Goal: Transaction & Acquisition: Purchase product/service

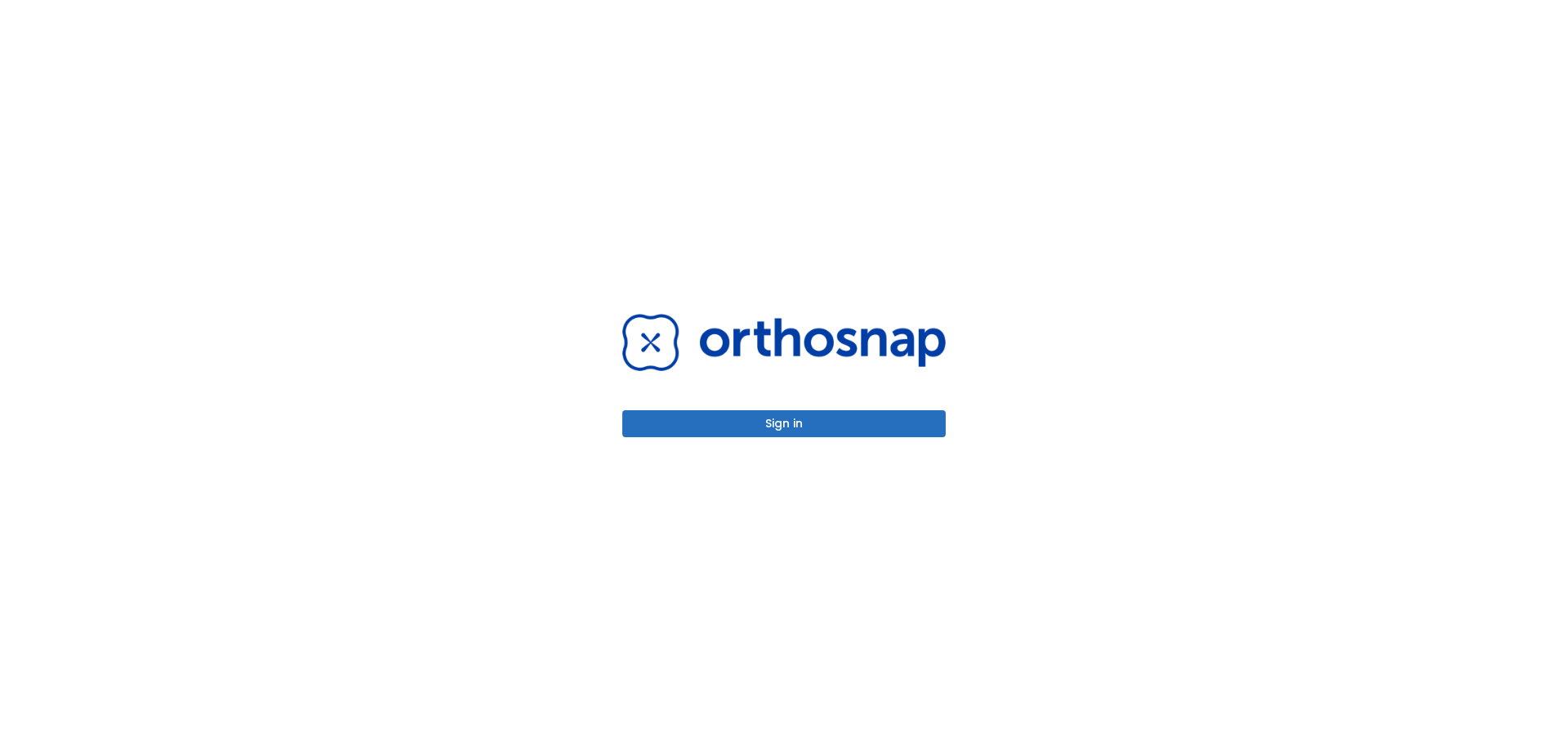
click at [705, 416] on button "Sign in" at bounding box center [784, 424] width 324 height 27
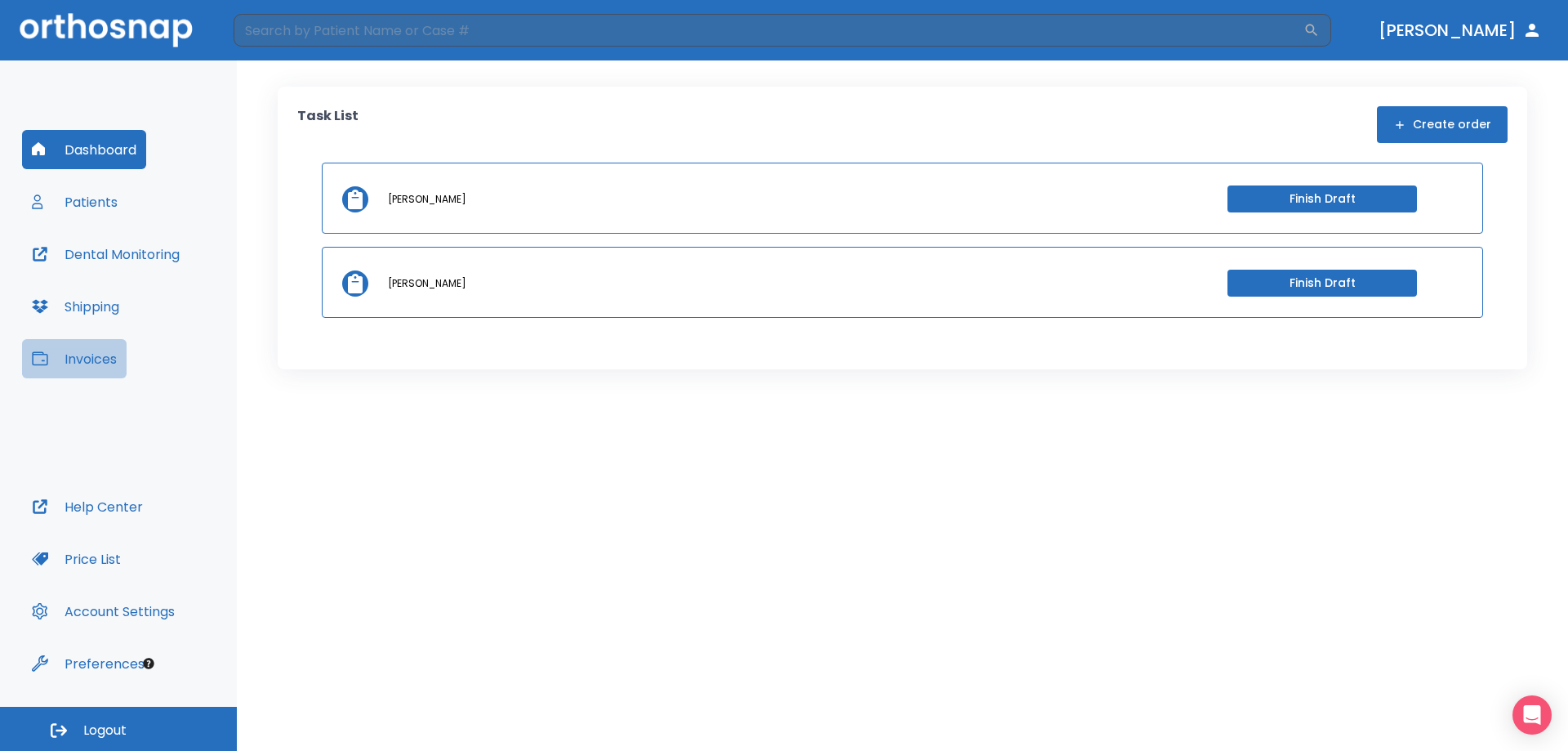
click at [106, 368] on button "Invoices" at bounding box center [75, 359] width 105 height 39
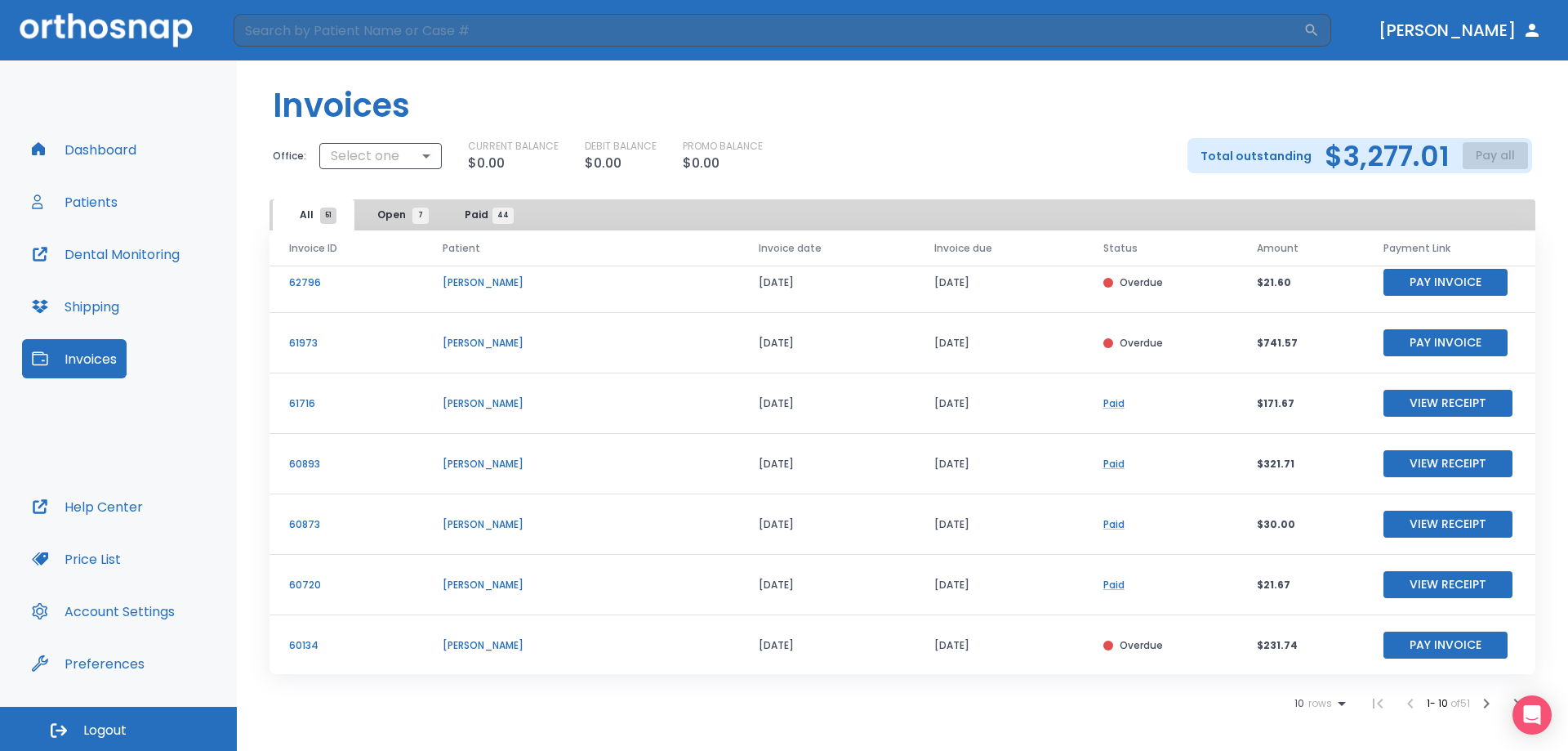
scroll to position [197, 0]
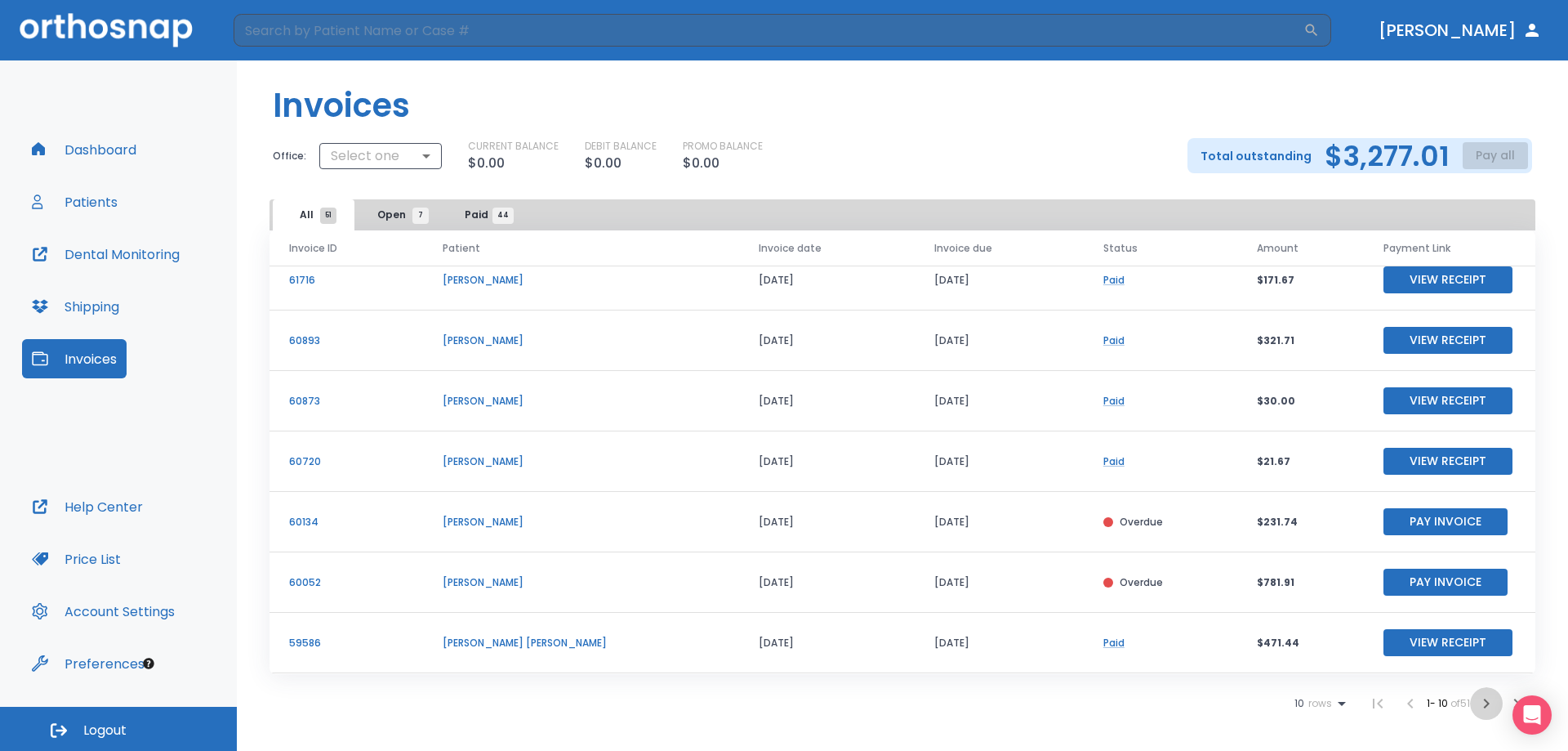
click at [1480, 701] on icon "button" at bounding box center [1486, 704] width 20 height 20
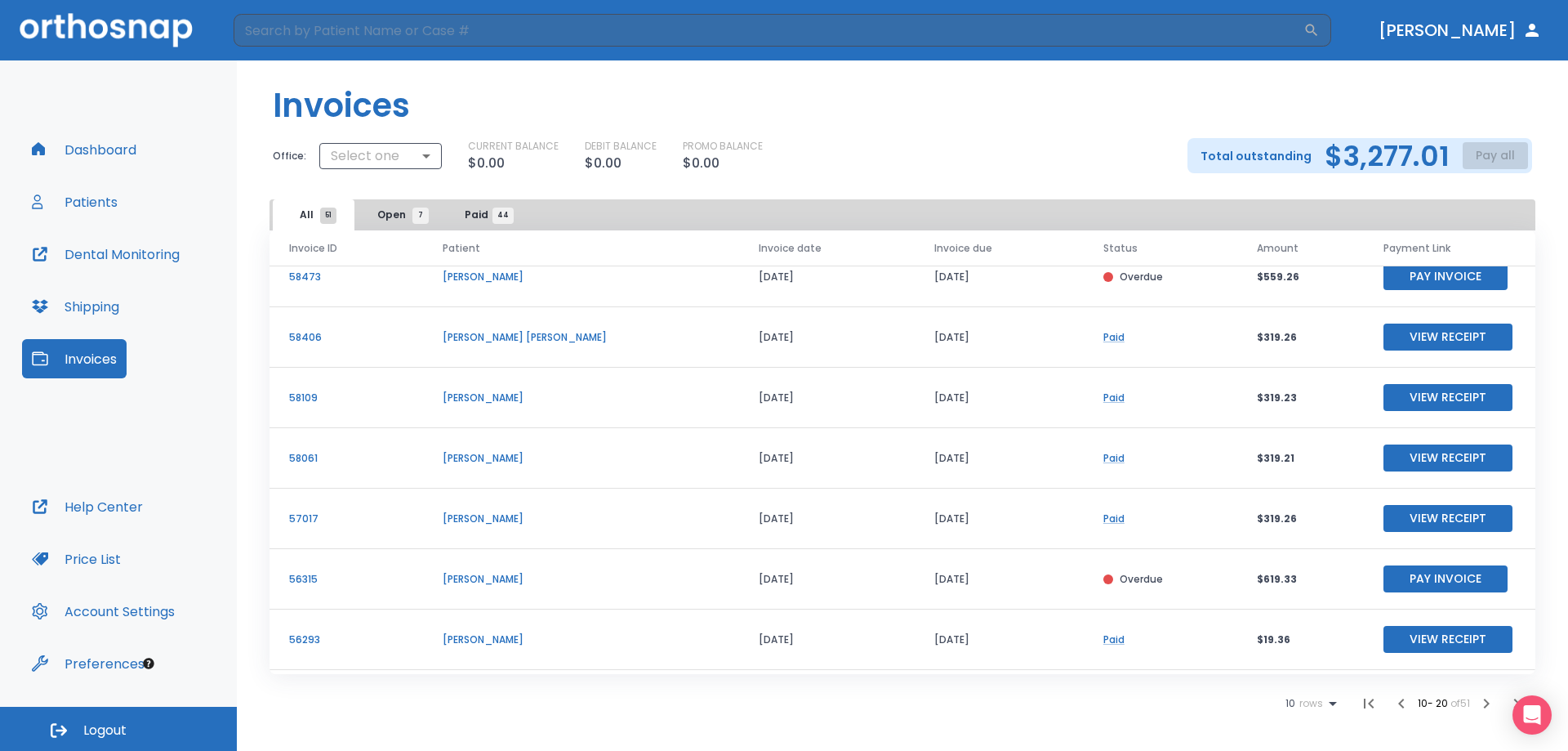
scroll to position [197, 0]
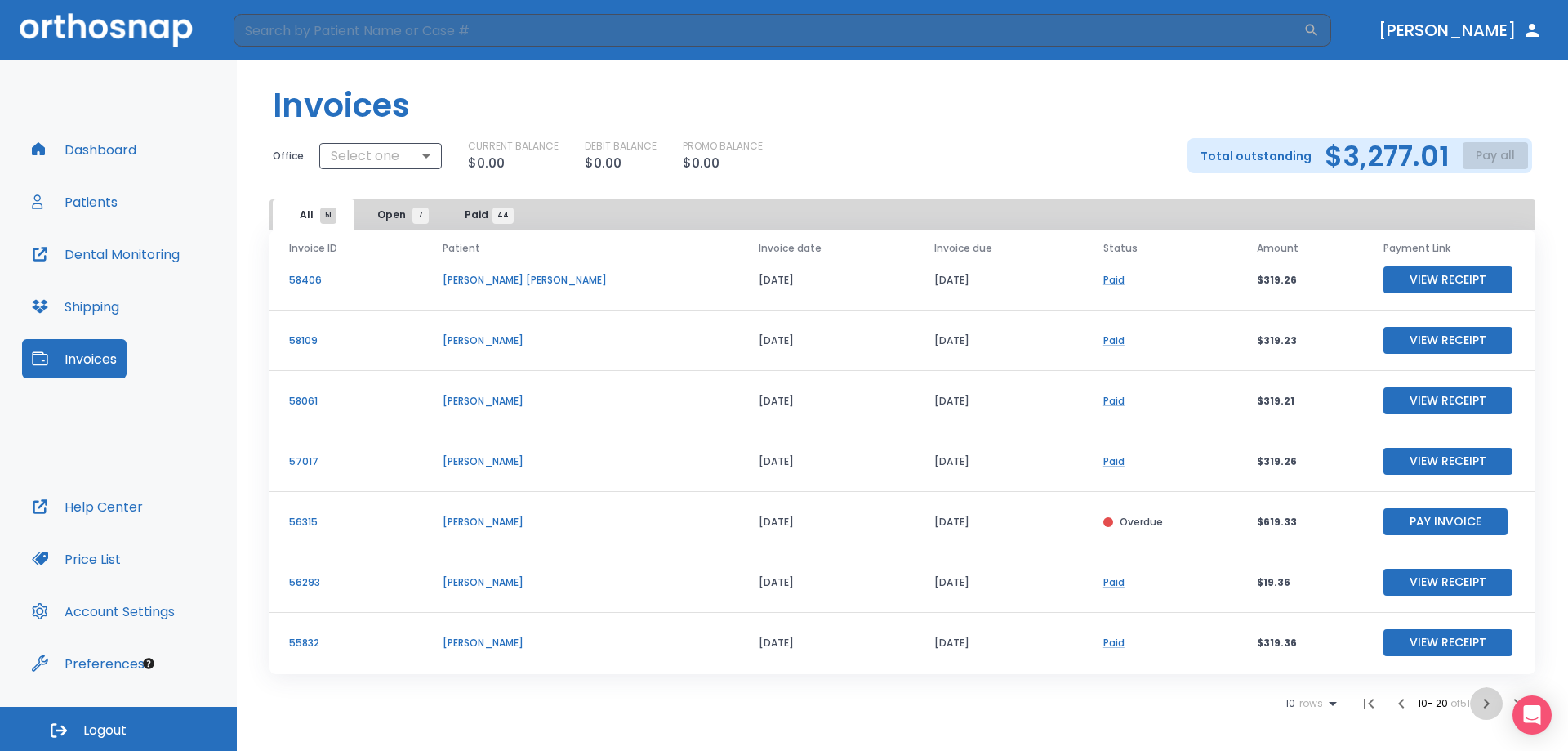
click at [1480, 701] on icon "button" at bounding box center [1486, 704] width 20 height 20
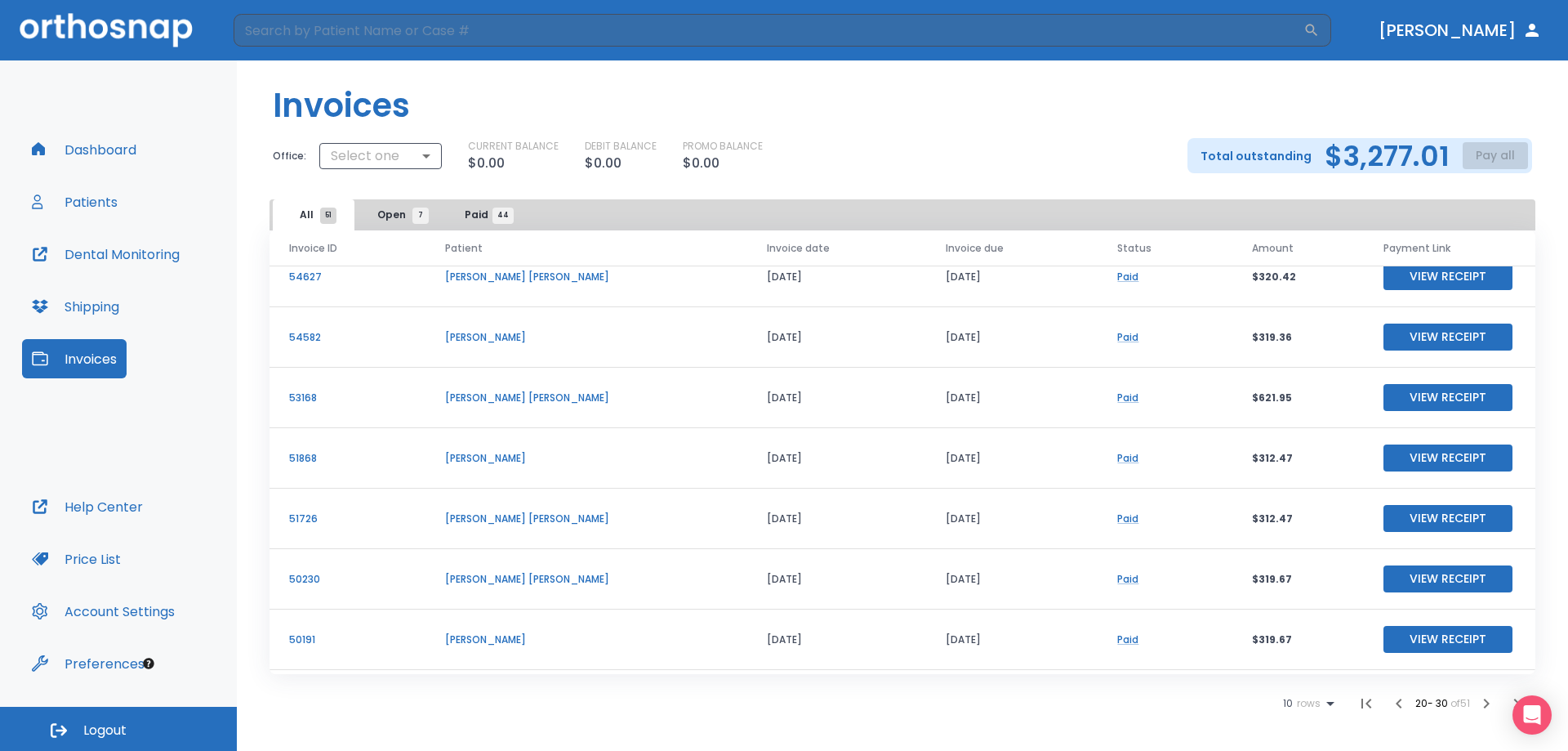
scroll to position [197, 0]
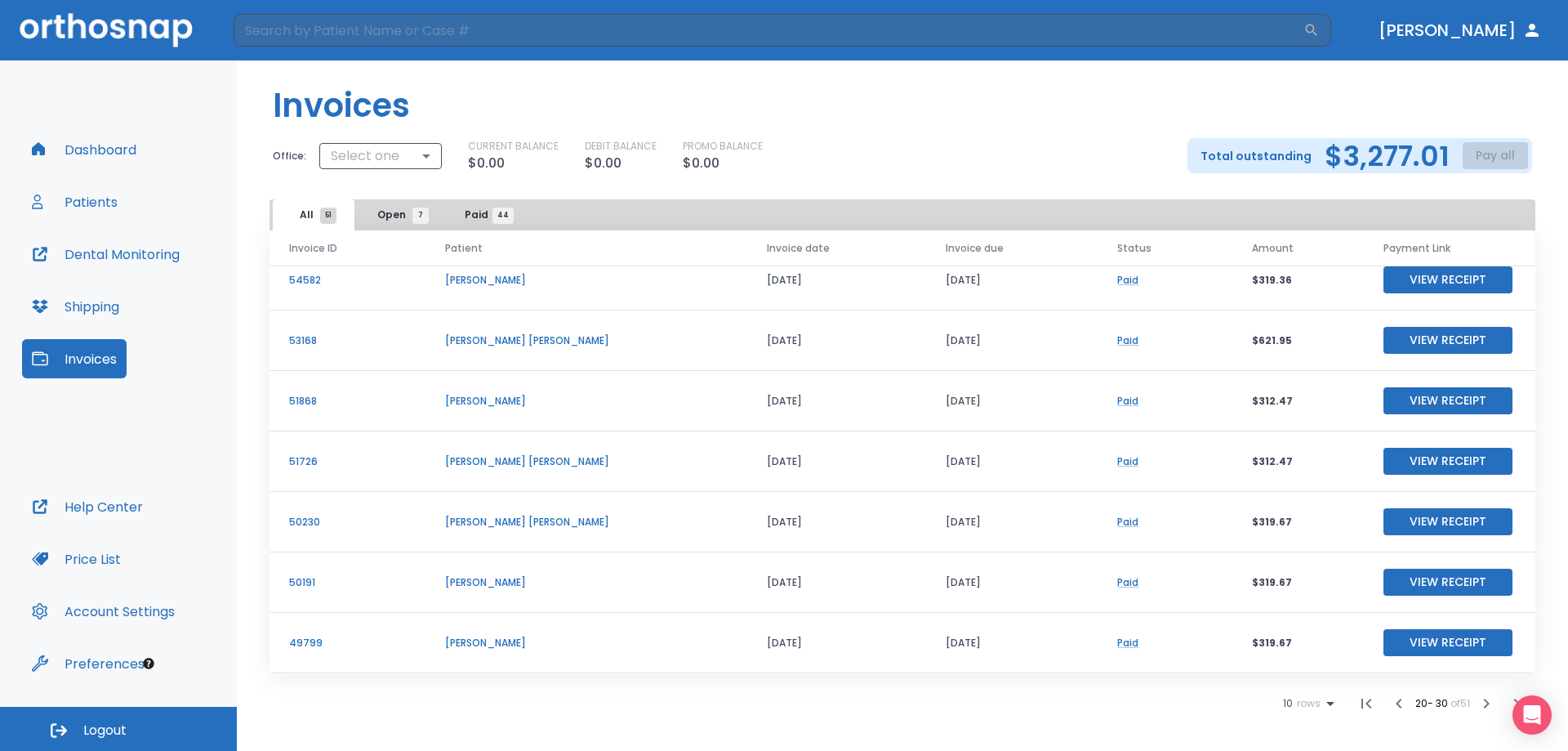
click at [1402, 707] on icon "button" at bounding box center [1399, 704] width 20 height 20
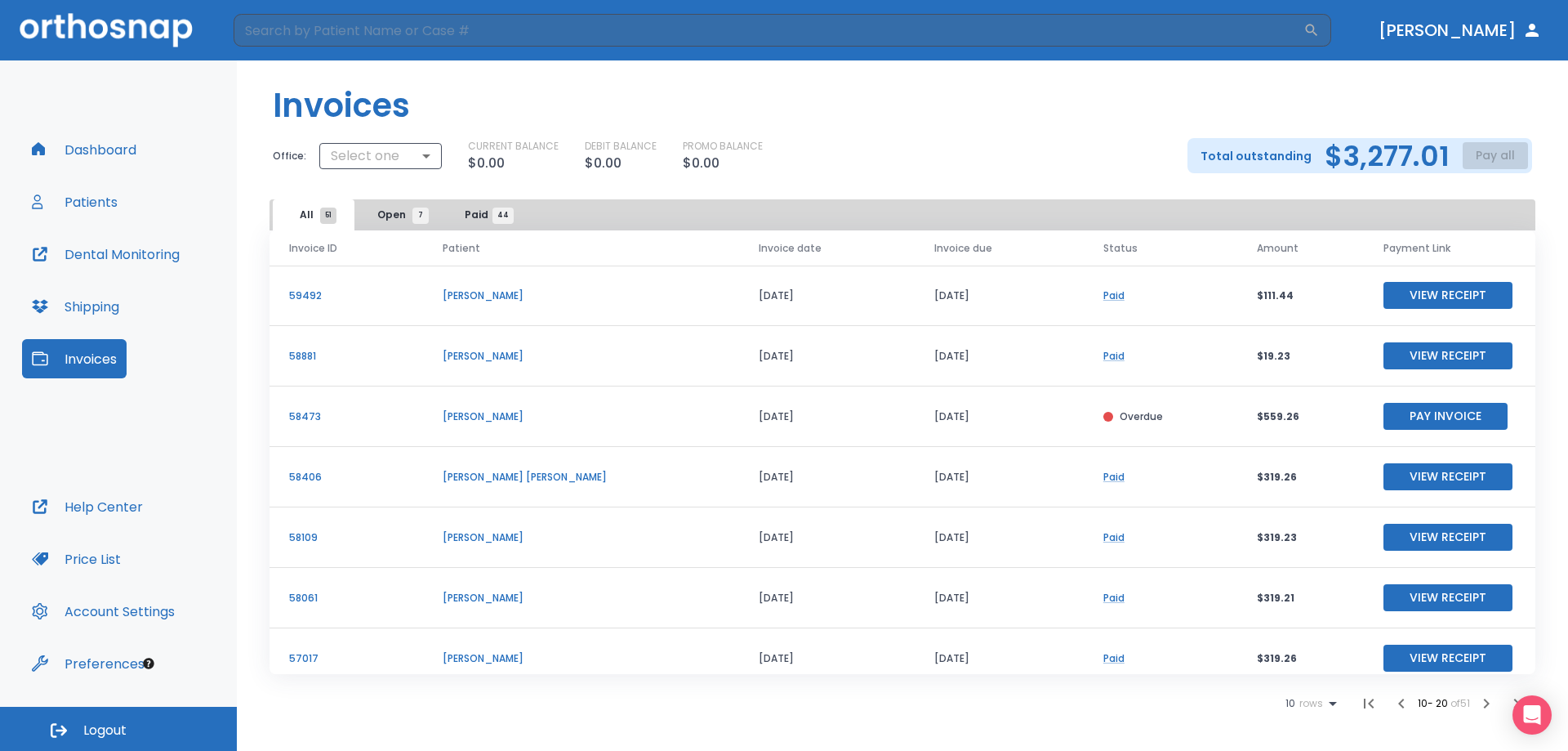
click at [1387, 414] on button "Pay Invoice" at bounding box center [1446, 416] width 125 height 27
